Goal: Task Accomplishment & Management: Complete application form

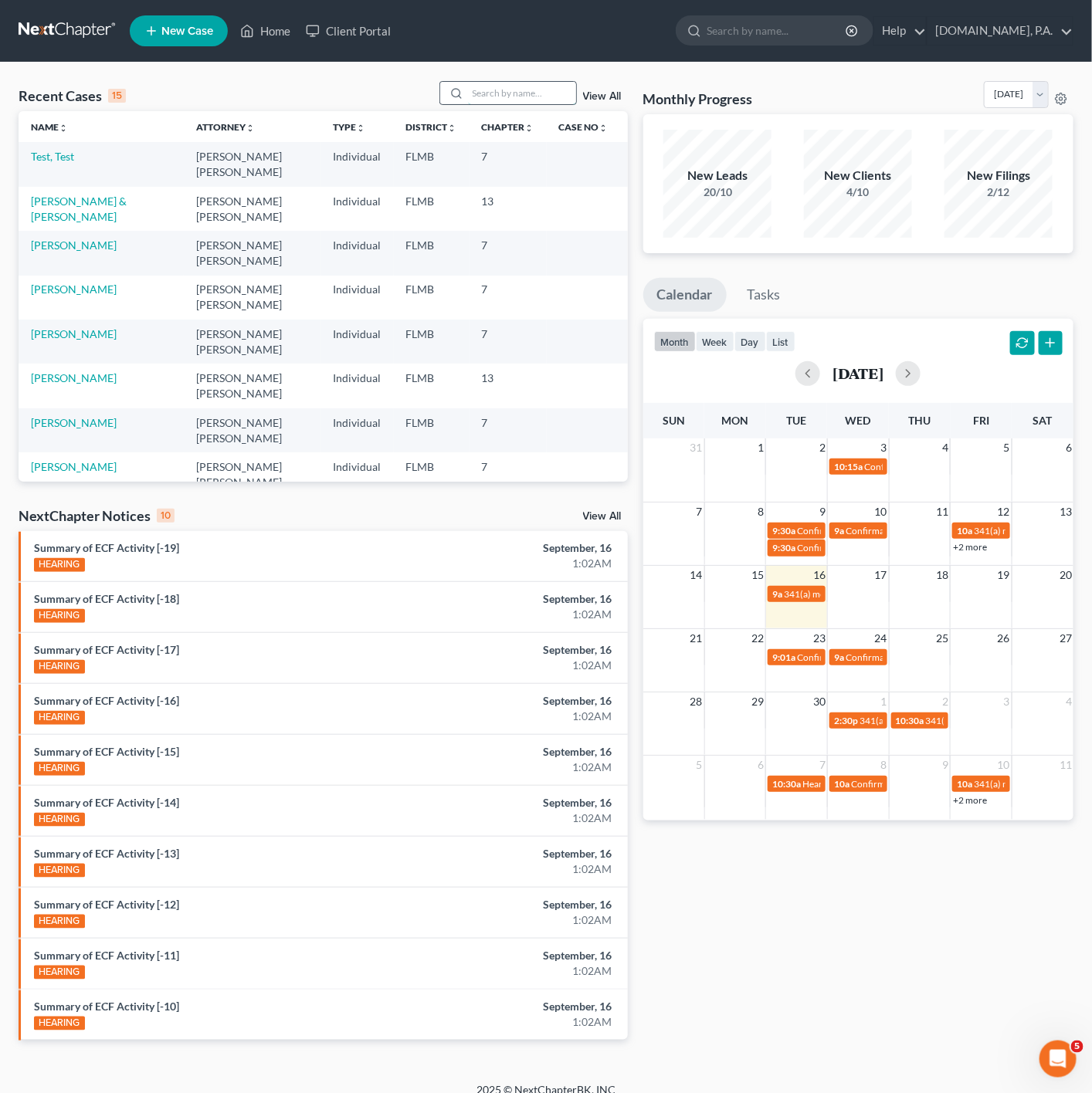
click at [534, 93] on input "search" at bounding box center [522, 92] width 108 height 22
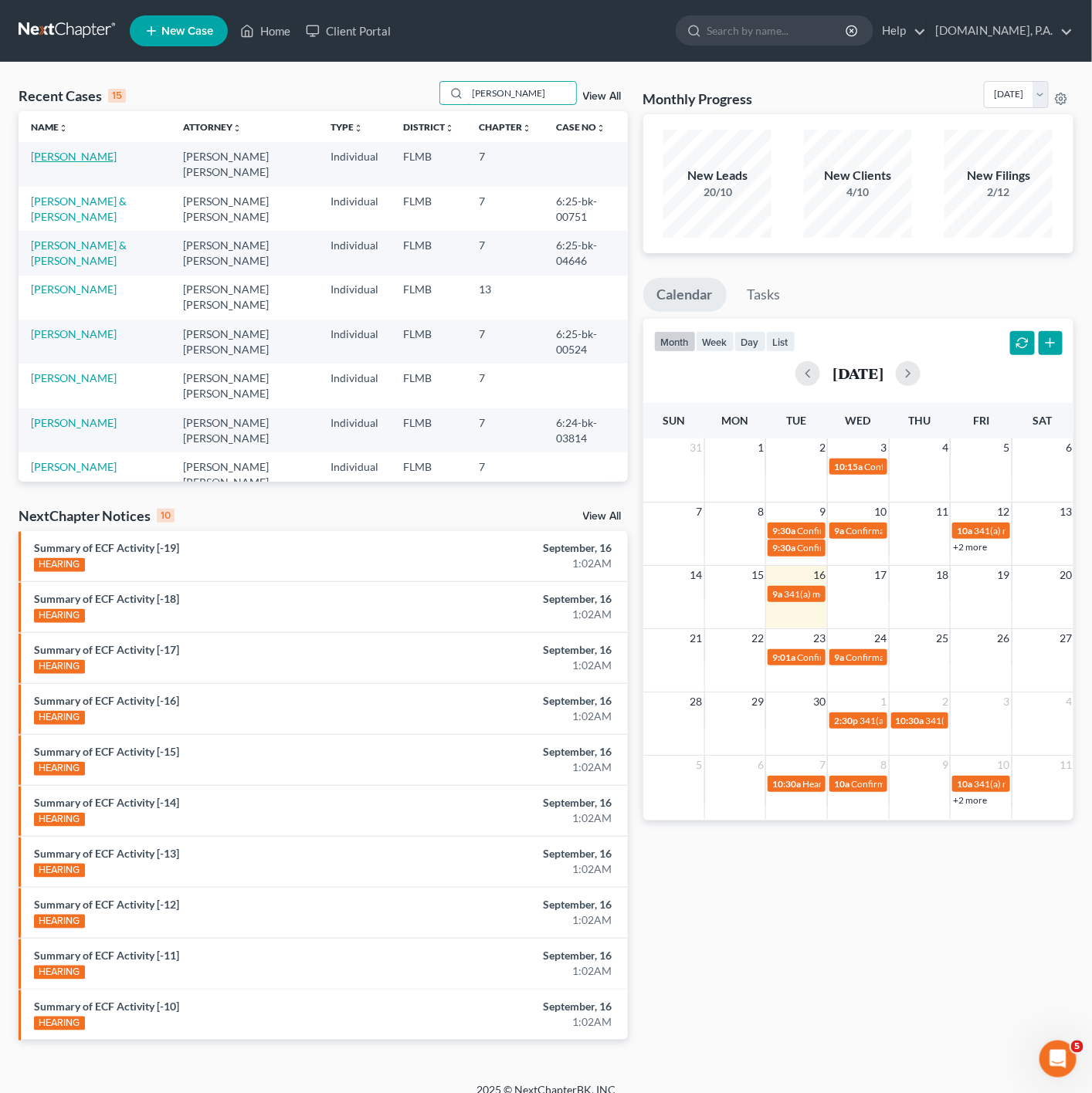
type input "[PERSON_NAME]"
click at [49, 158] on link "[PERSON_NAME]" at bounding box center [73, 156] width 85 height 13
select select "4"
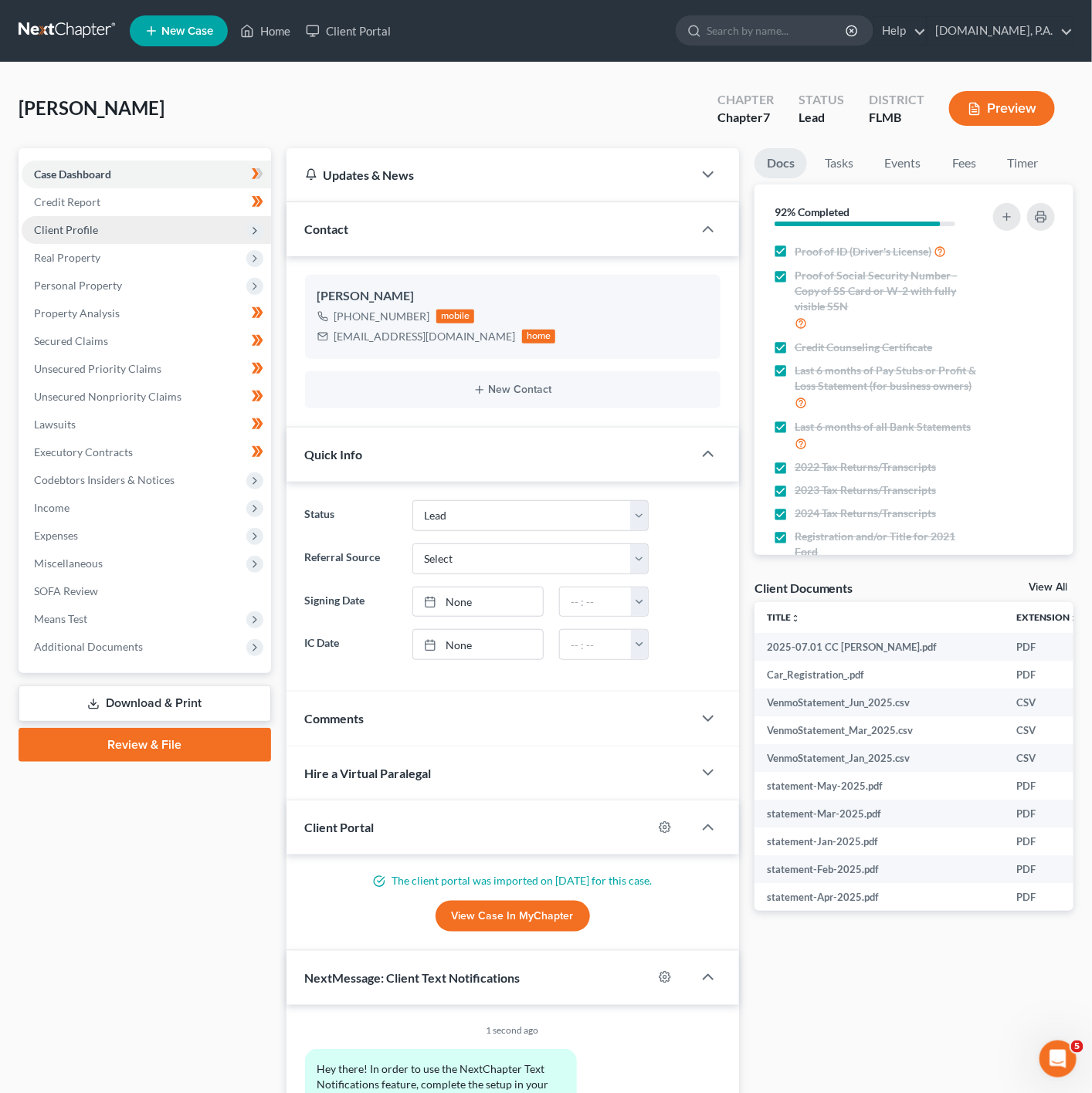
click at [234, 229] on span "Client Profile" at bounding box center [147, 229] width 249 height 28
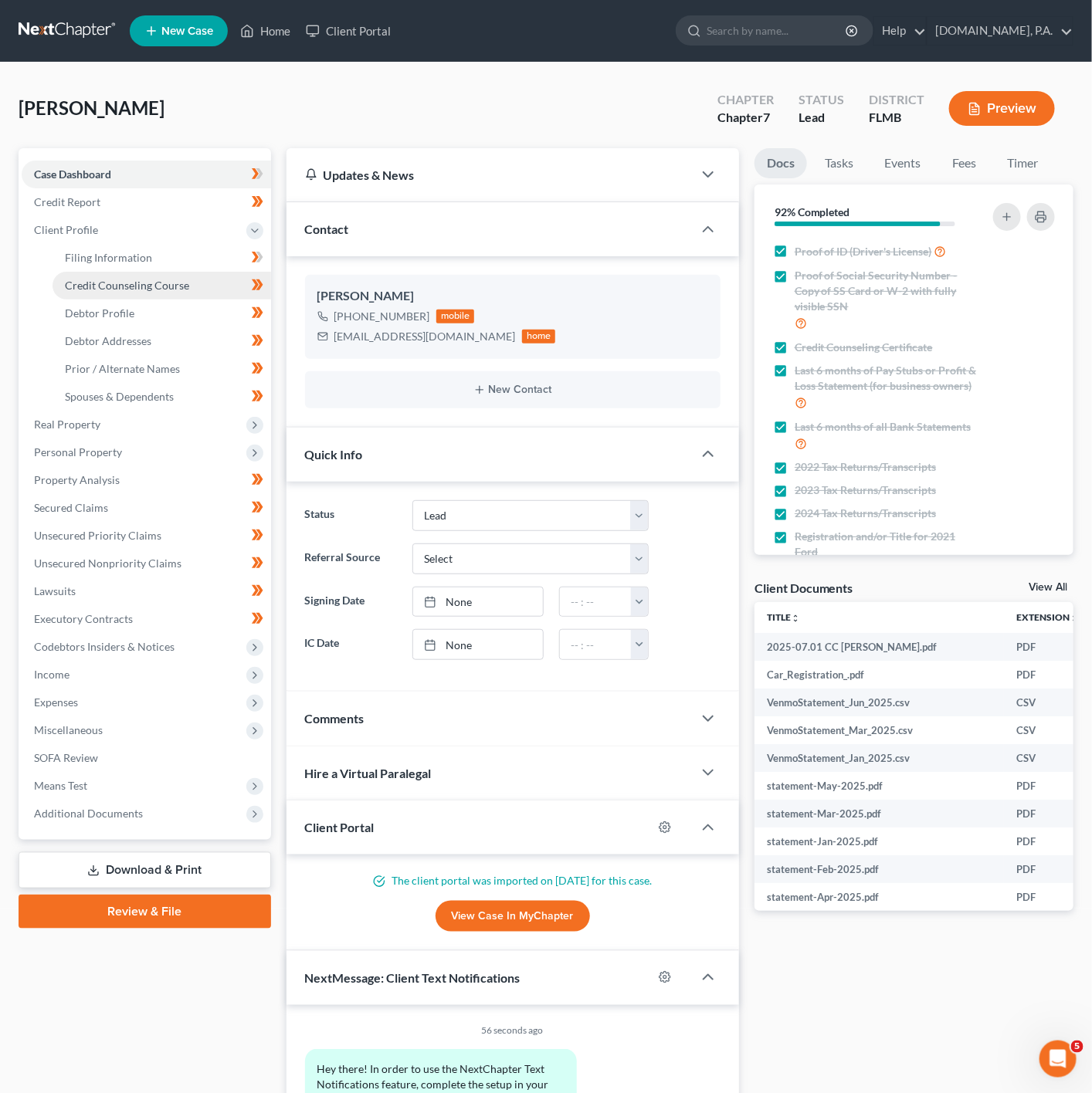
click at [160, 297] on link "Credit Counseling Course" at bounding box center [162, 285] width 219 height 28
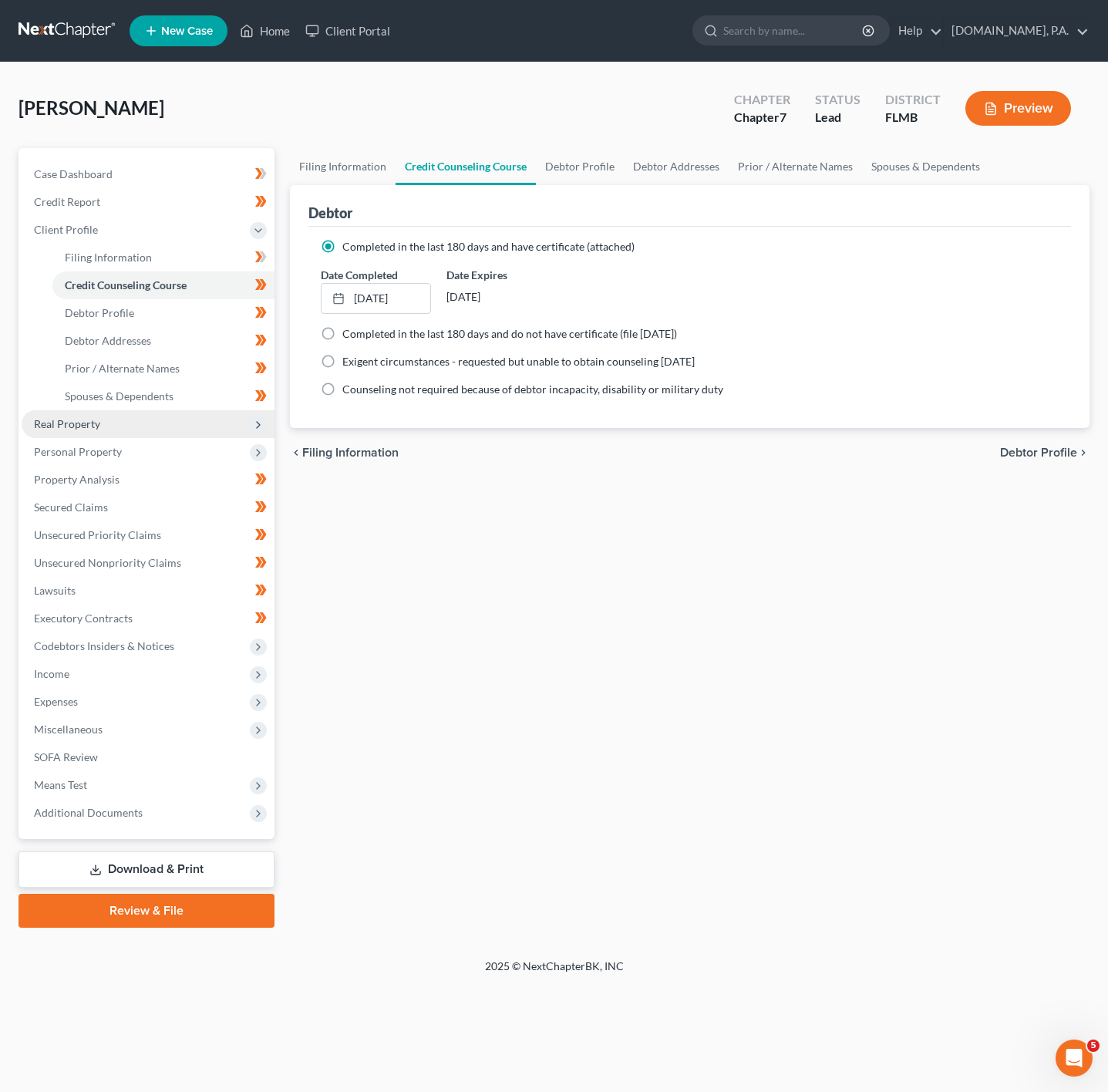
click at [152, 436] on span "Real Property" at bounding box center [149, 424] width 253 height 28
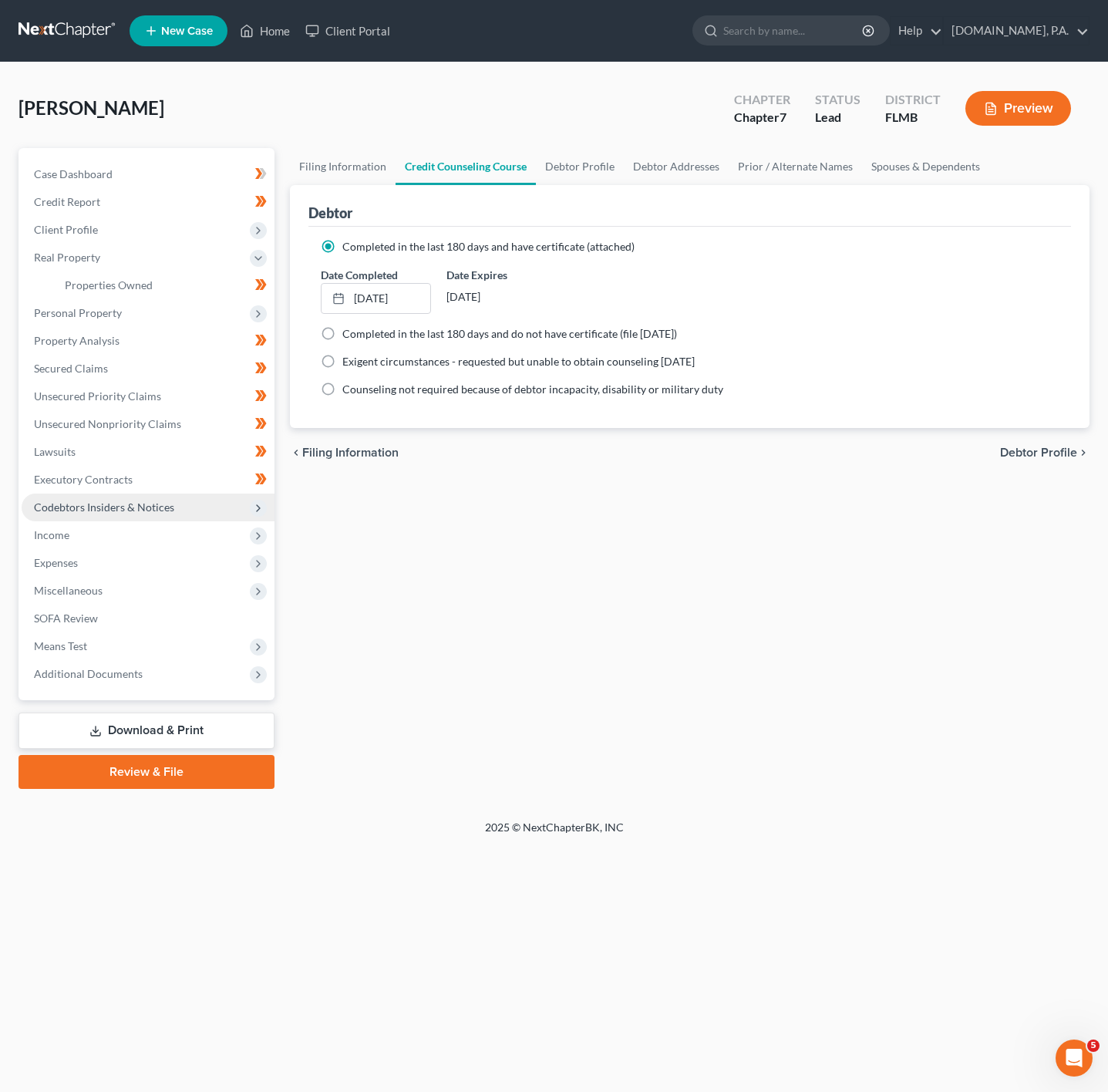
click at [211, 504] on span "Codebtors Insiders & Notices" at bounding box center [149, 507] width 253 height 28
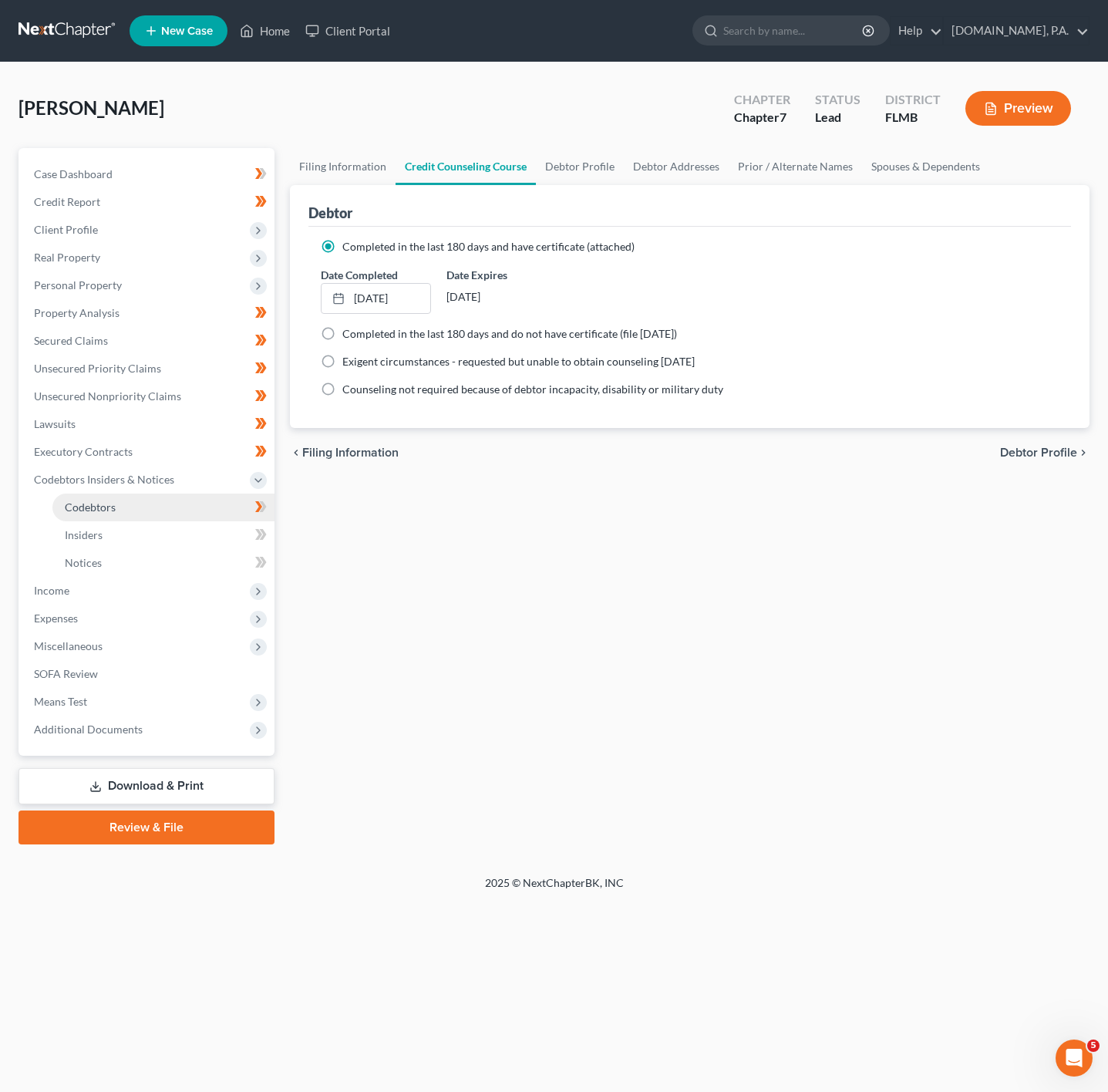
click at [214, 500] on link "Codebtors" at bounding box center [164, 507] width 222 height 28
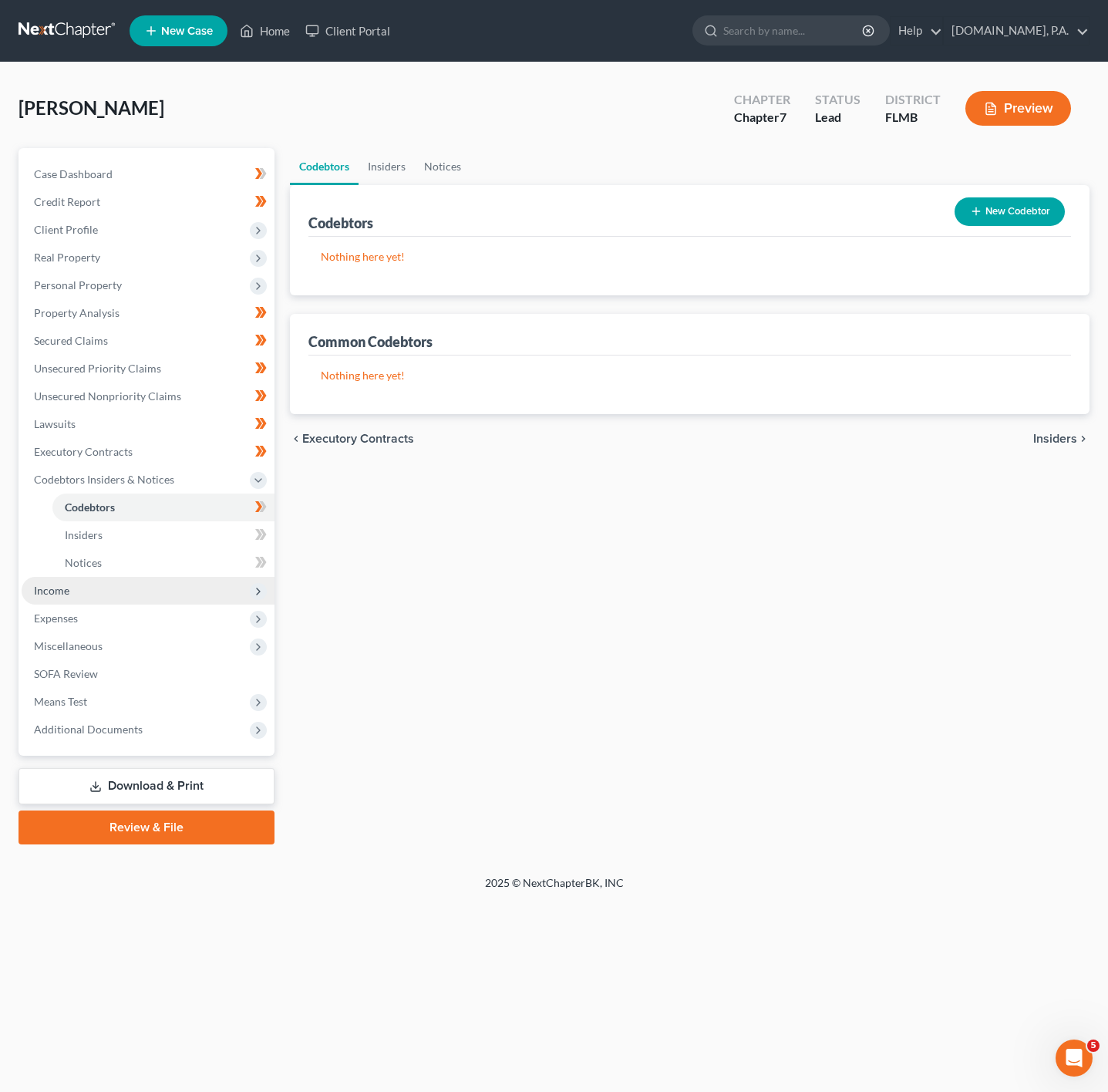
click at [173, 588] on span "Income" at bounding box center [149, 591] width 253 height 28
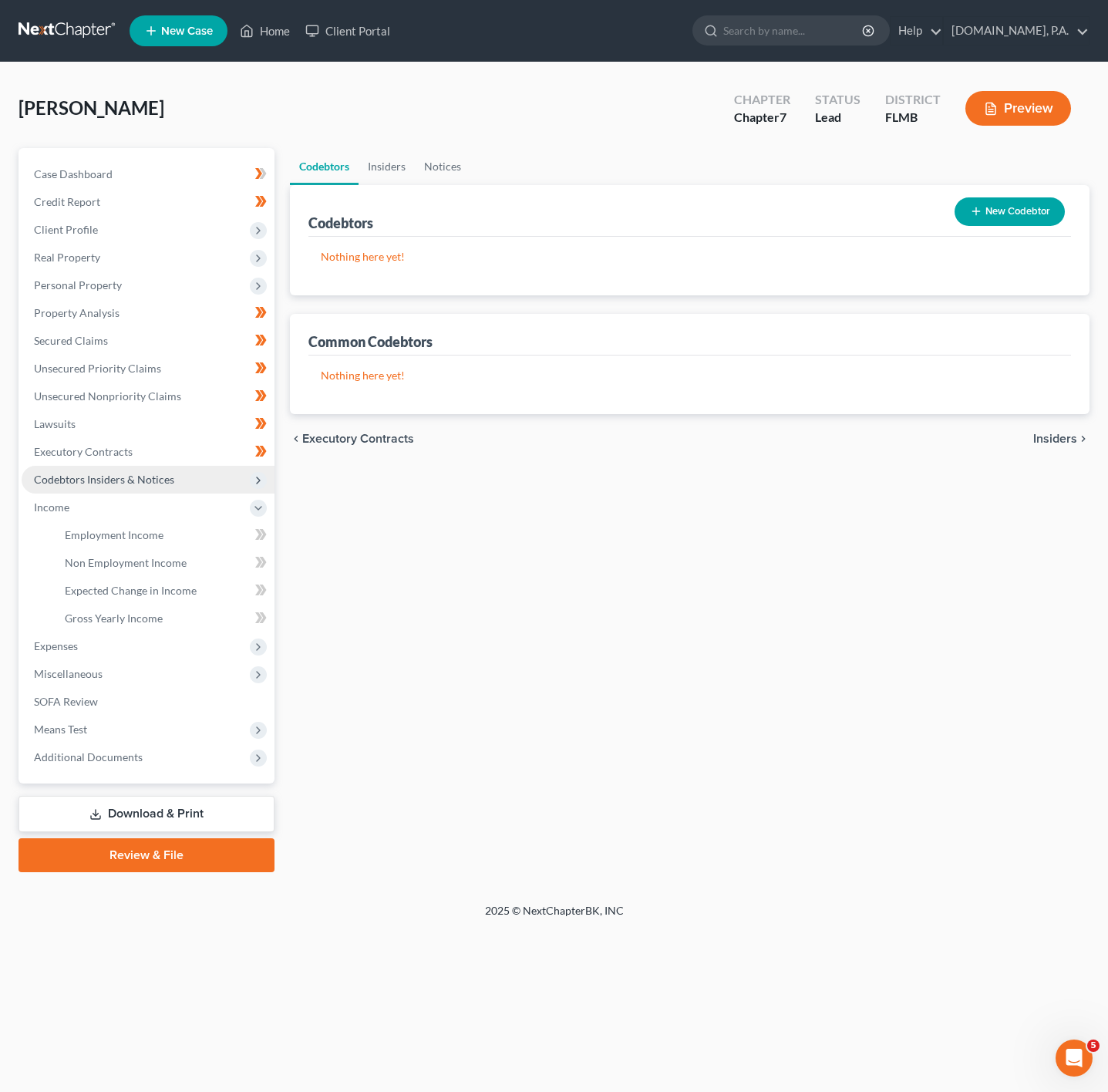
click at [214, 472] on span "Codebtors Insiders & Notices" at bounding box center [149, 479] width 253 height 28
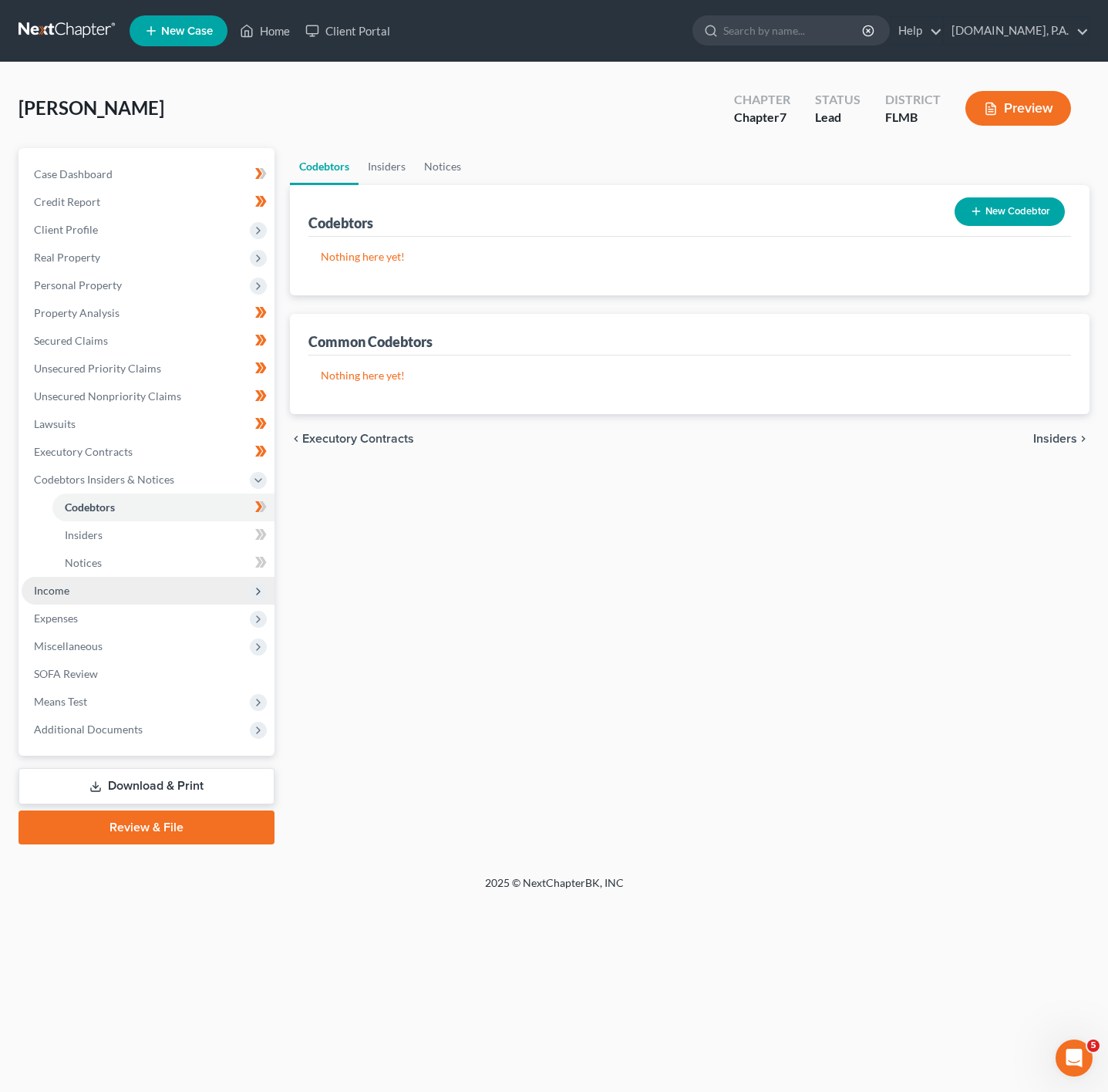
click at [144, 588] on span "Income" at bounding box center [149, 591] width 253 height 28
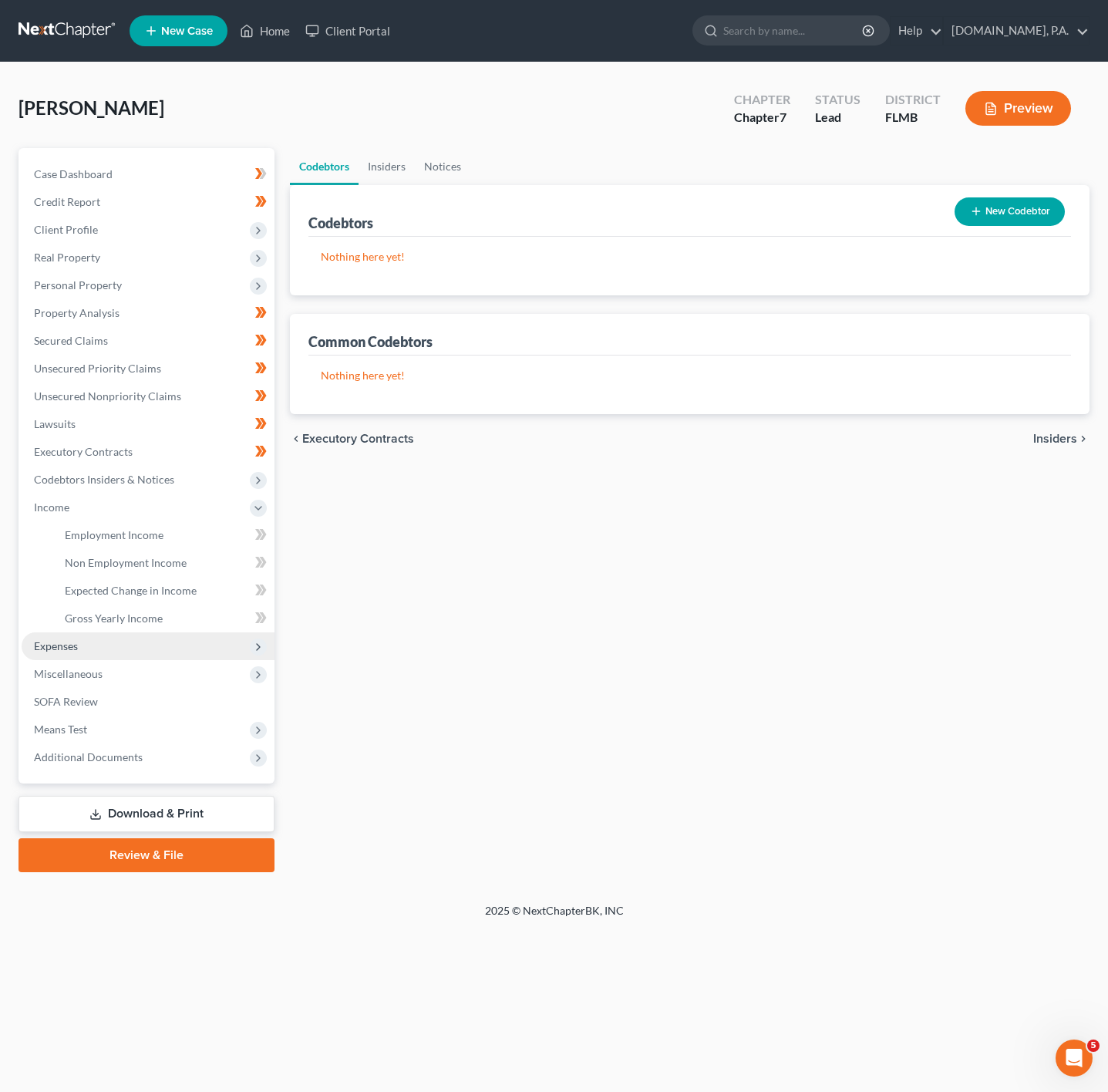
click at [216, 643] on span "Expenses" at bounding box center [149, 646] width 253 height 28
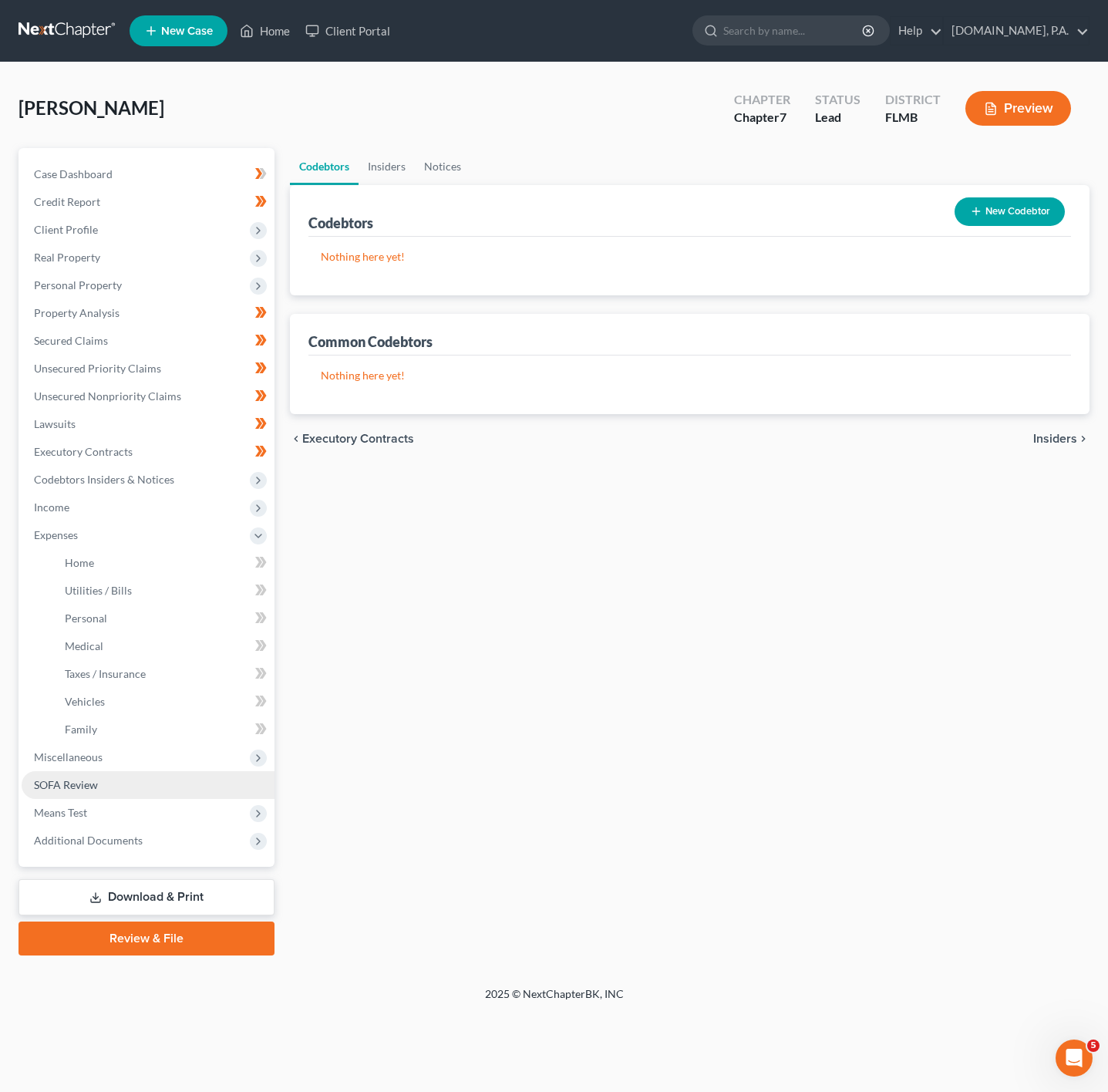
click at [202, 772] on link "SOFA Review" at bounding box center [149, 785] width 253 height 28
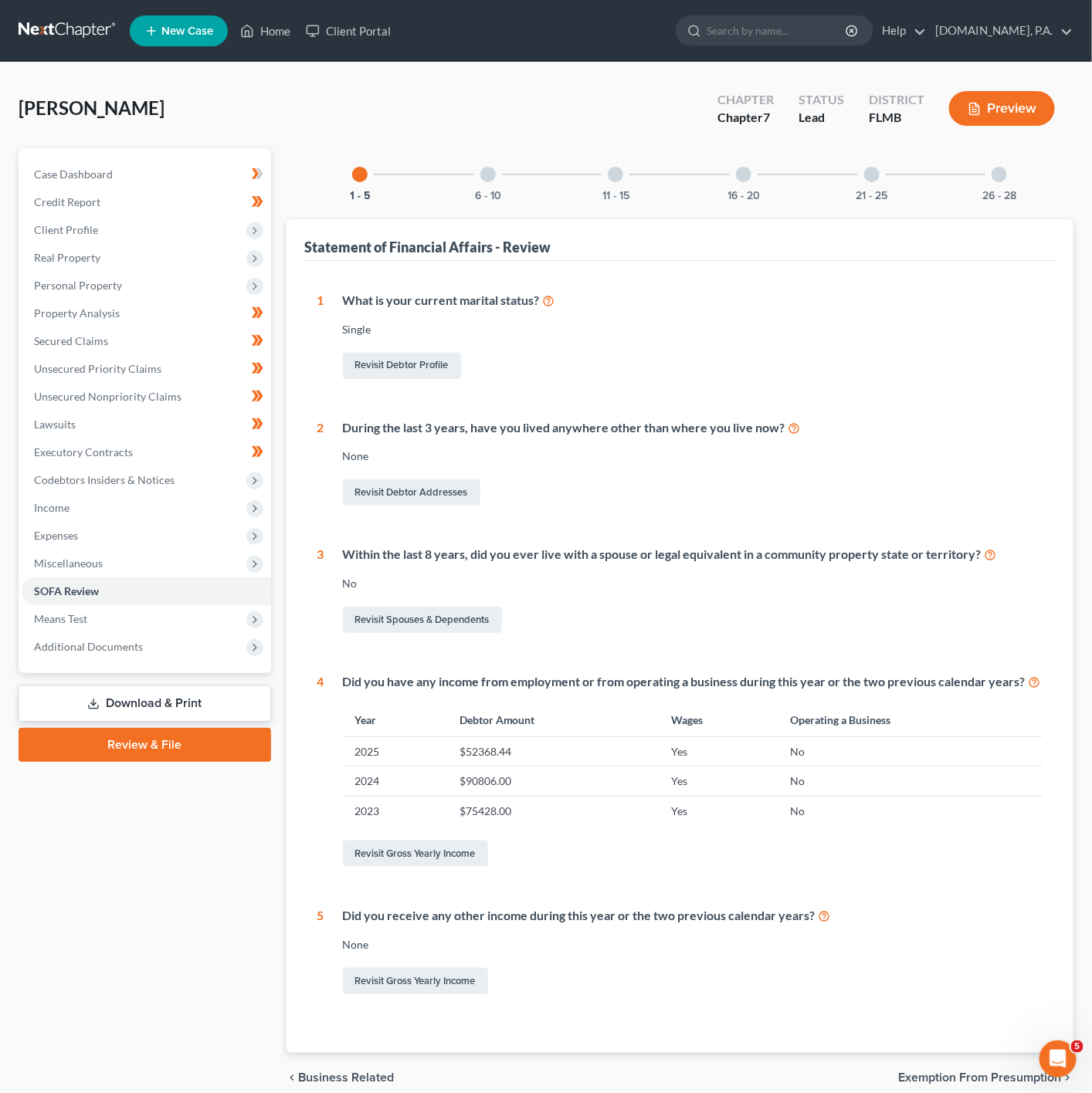
click at [206, 748] on link "Review & File" at bounding box center [144, 745] width 252 height 34
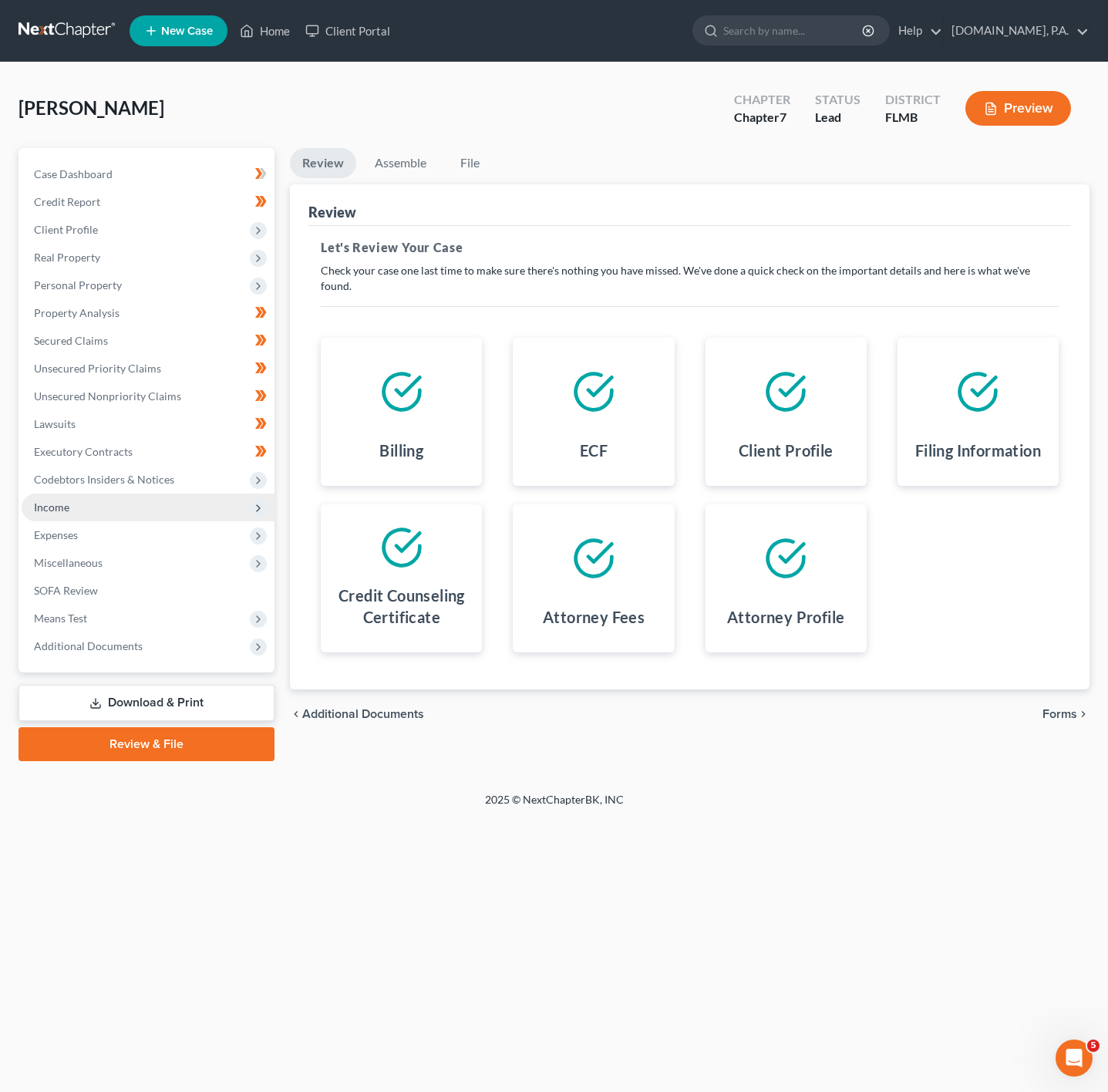
click at [160, 498] on span "Income" at bounding box center [149, 507] width 253 height 28
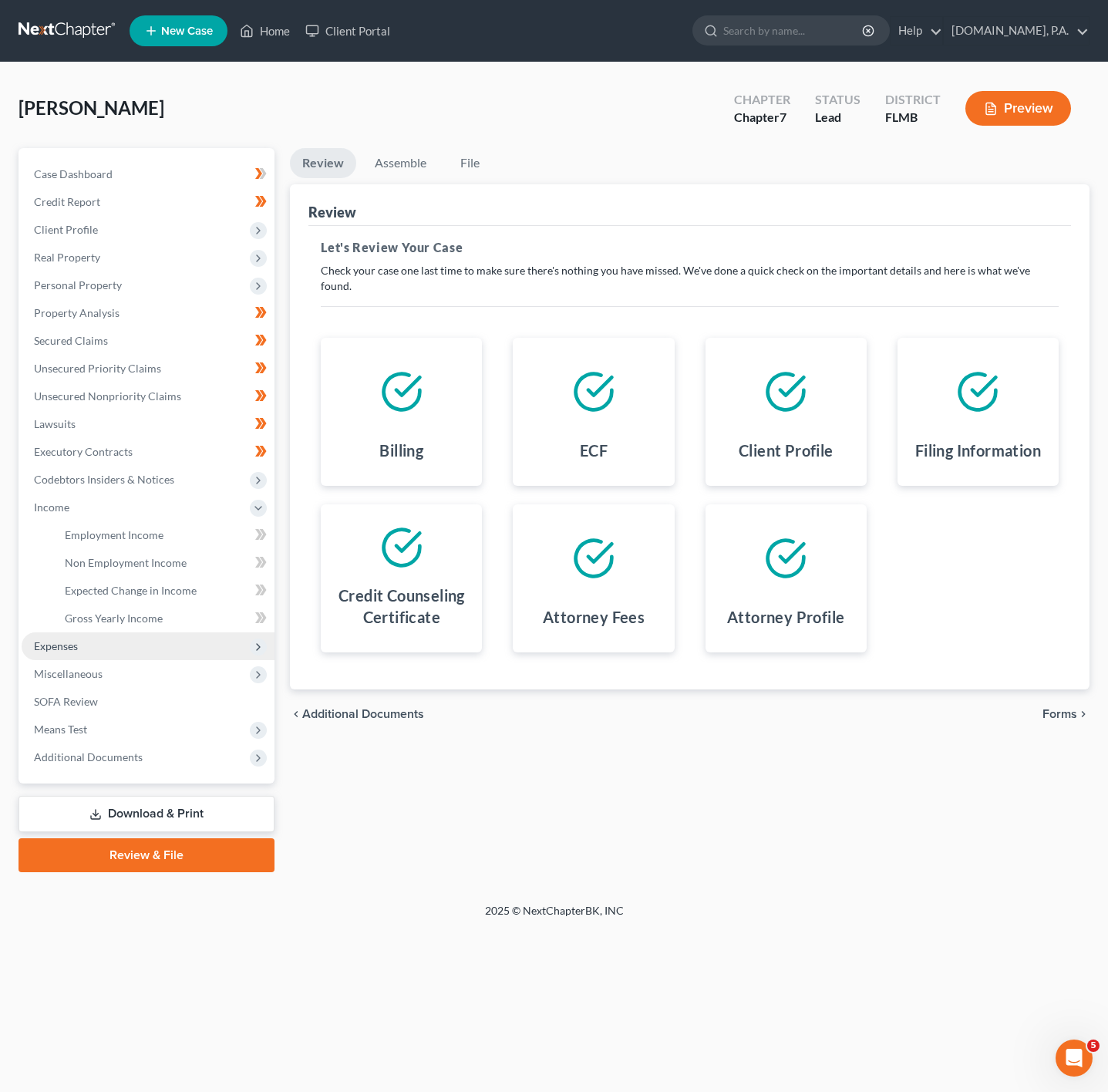
click at [185, 639] on span "Expenses" at bounding box center [149, 646] width 253 height 28
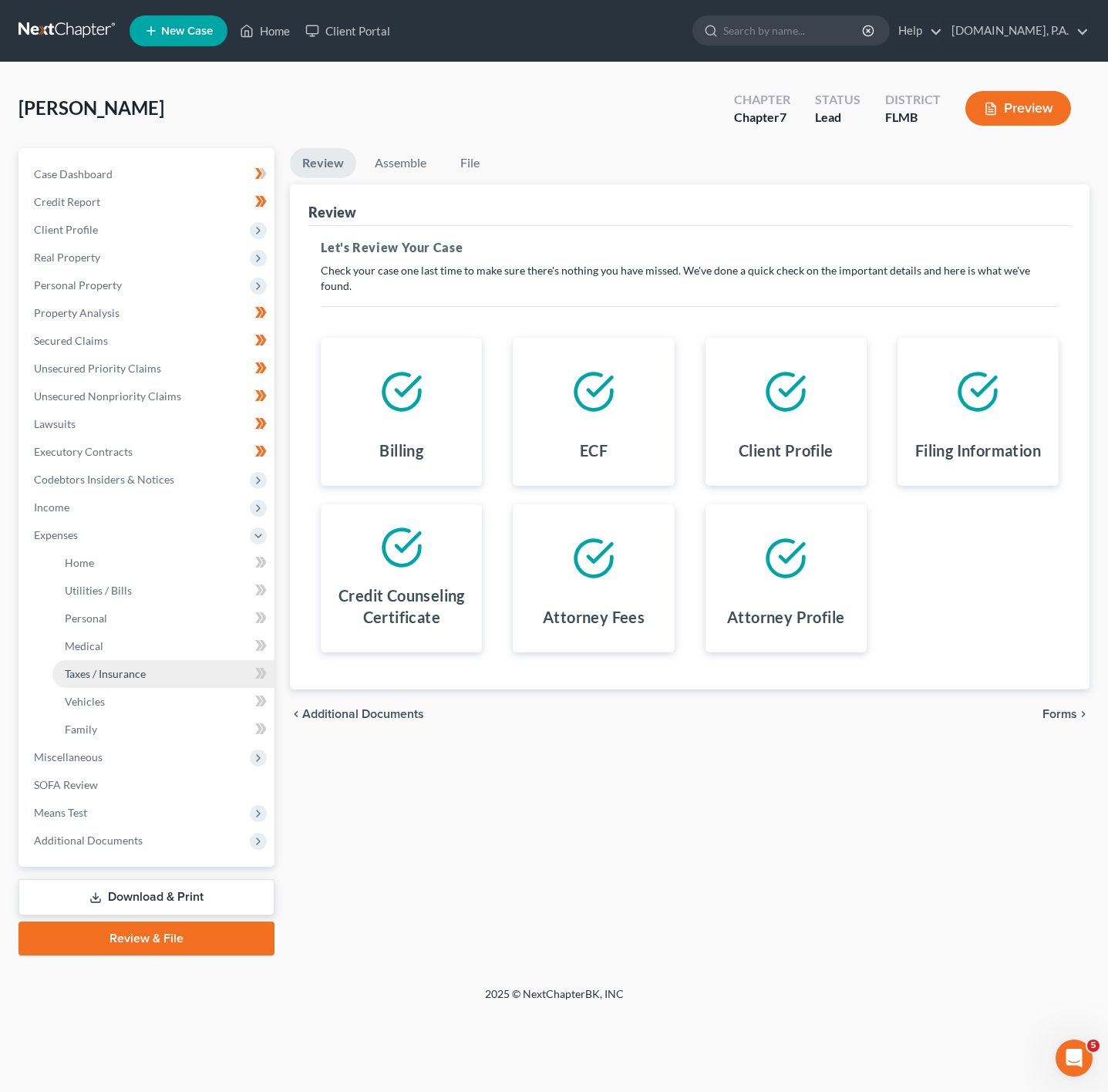
click at [188, 665] on link "Taxes / Insurance" at bounding box center [164, 674] width 222 height 28
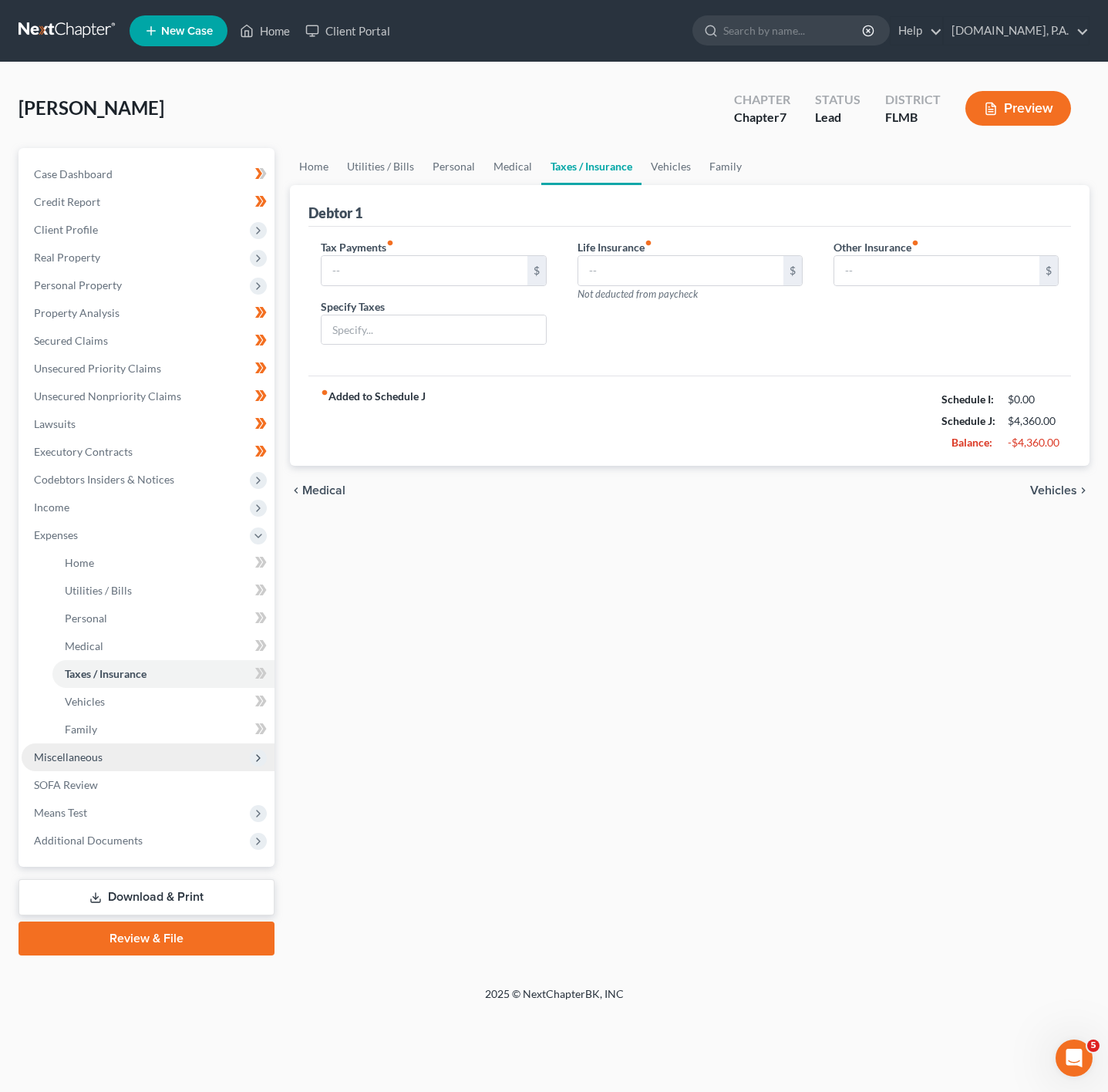
click at [176, 753] on span "Miscellaneous" at bounding box center [149, 757] width 253 height 28
